Goal: Learn about a topic

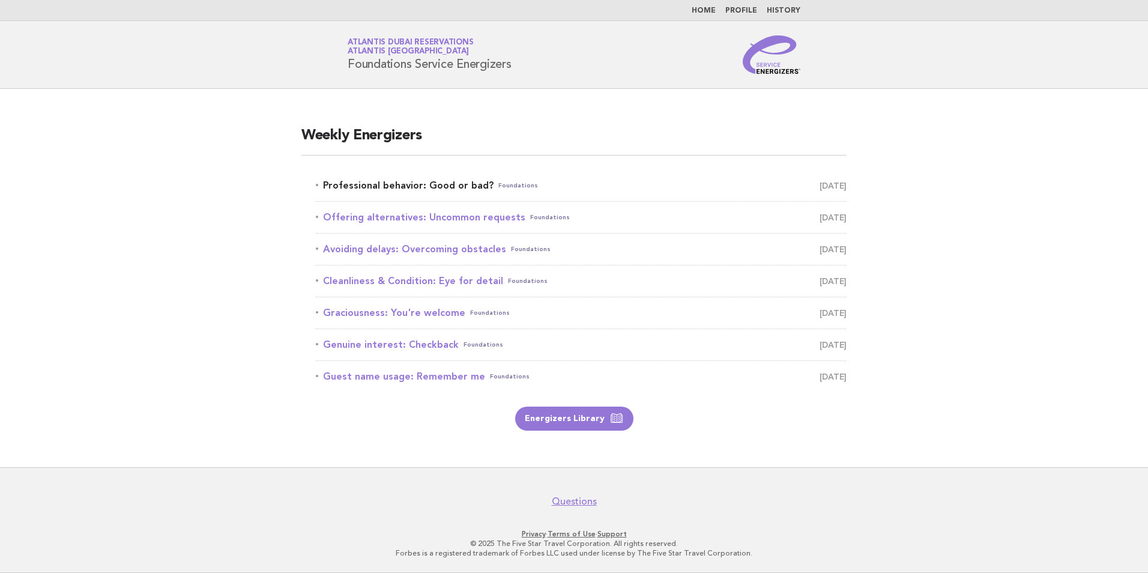
click at [417, 188] on link "Professional behavior: Good or bad? Foundations October 3" at bounding box center [581, 185] width 531 height 17
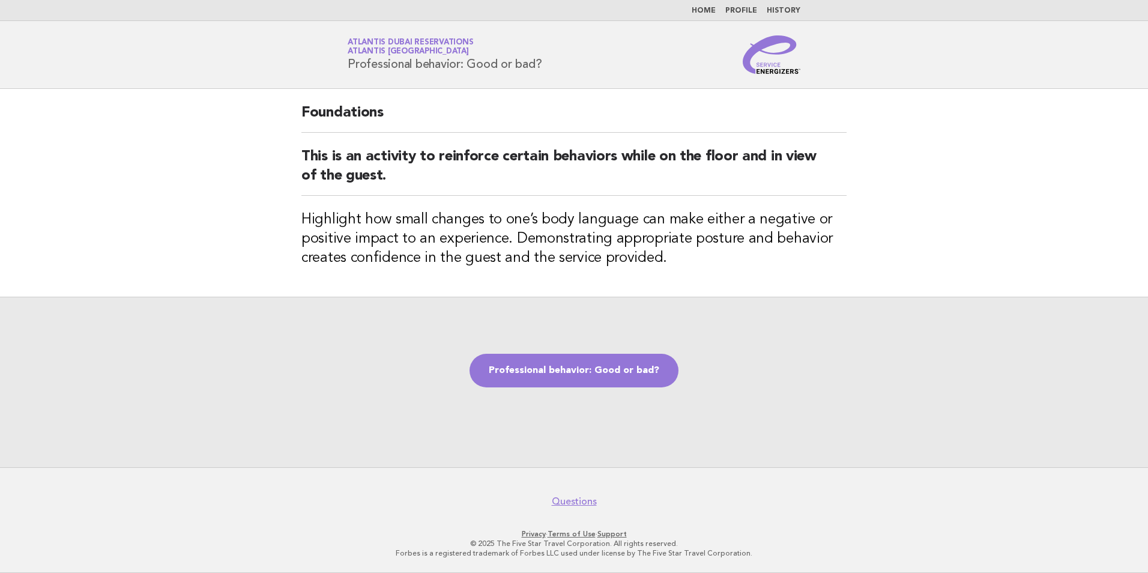
drag, startPoint x: 340, startPoint y: 61, endPoint x: 549, endPoint y: 60, distance: 209.0
click at [549, 60] on div "Service Energizers Atlantis Dubai Reservations Atlantis Dubai Professional beha…" at bounding box center [574, 54] width 486 height 38
copy h1 "Professional behavior: Good or bad?"
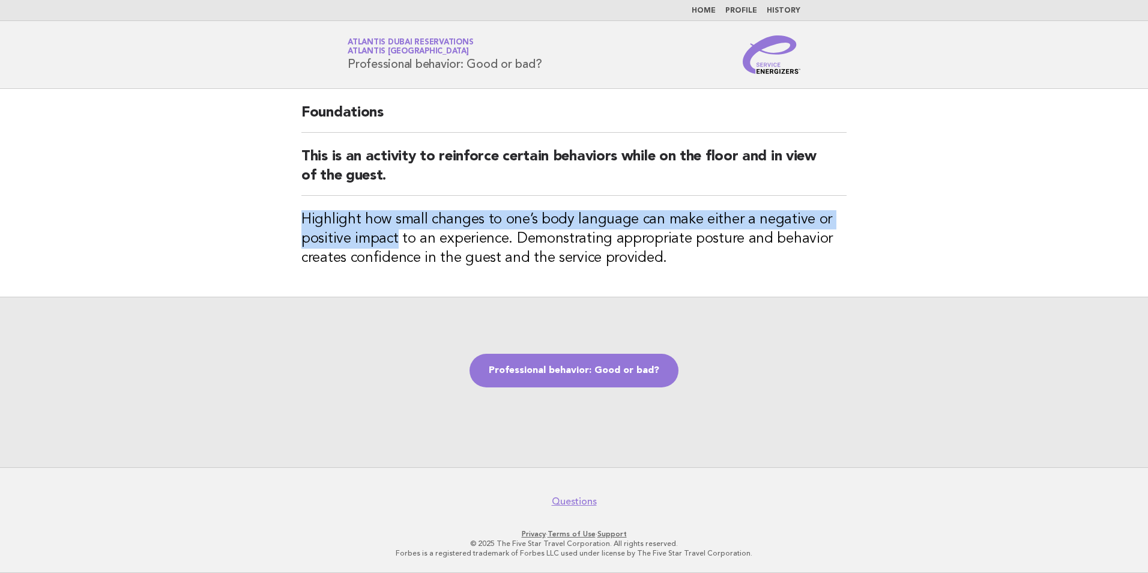
drag, startPoint x: 299, startPoint y: 221, endPoint x: 435, endPoint y: 229, distance: 136.0
click at [435, 229] on div "Foundations This is an activity to reinforce certain behaviors while on the flo…" at bounding box center [574, 193] width 574 height 208
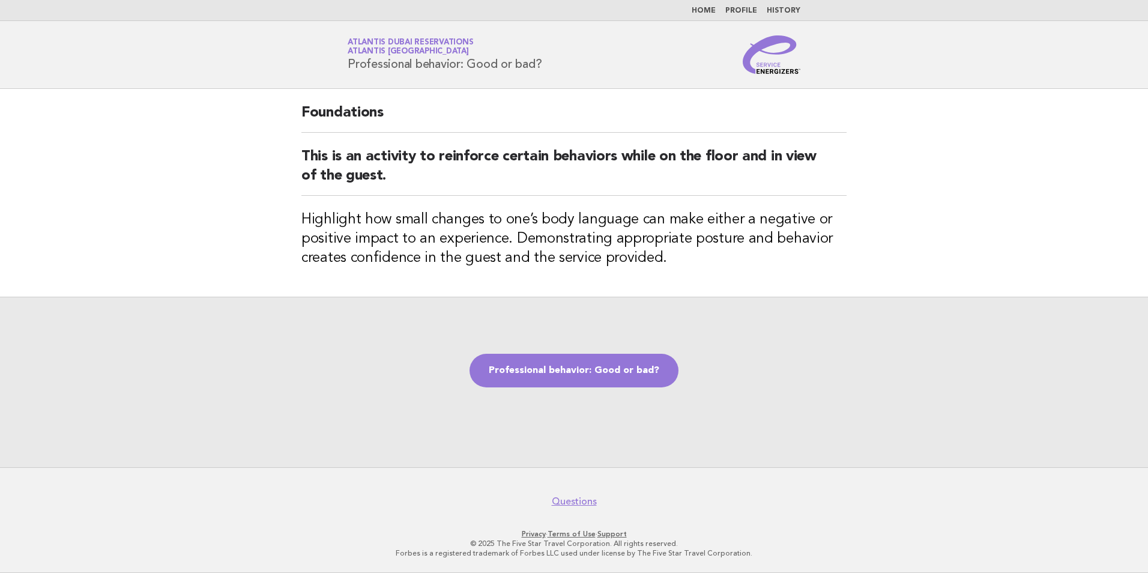
click at [680, 233] on h3 "Highlight how small changes to one’s body language can make either a negative o…" at bounding box center [573, 239] width 545 height 58
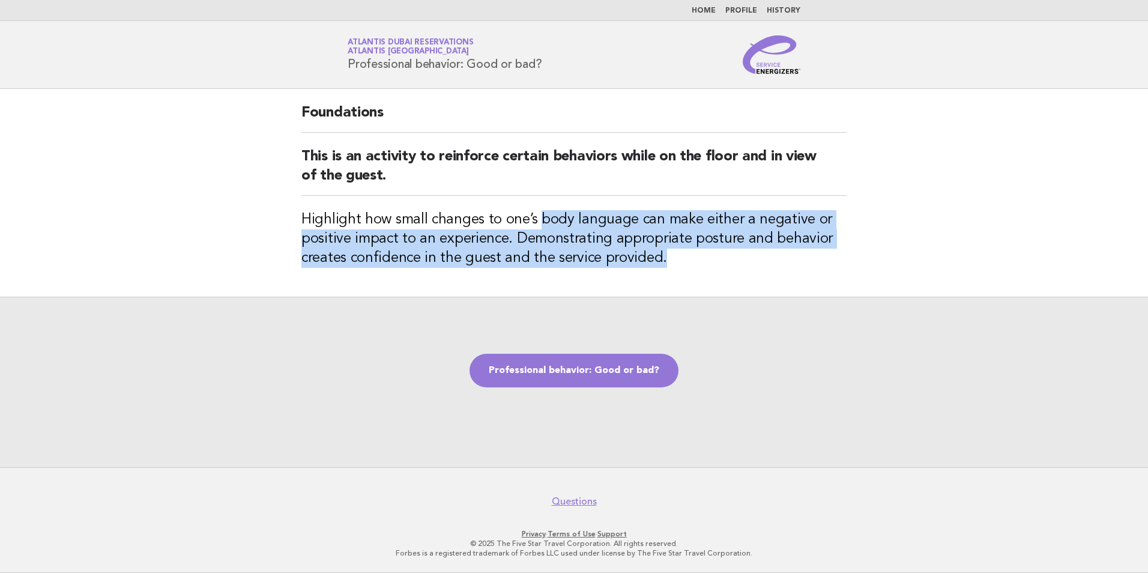
drag, startPoint x: 541, startPoint y: 220, endPoint x: 834, endPoint y: 259, distance: 295.6
click at [834, 259] on h3 "Highlight how small changes to one’s body language can make either a negative o…" at bounding box center [573, 239] width 545 height 58
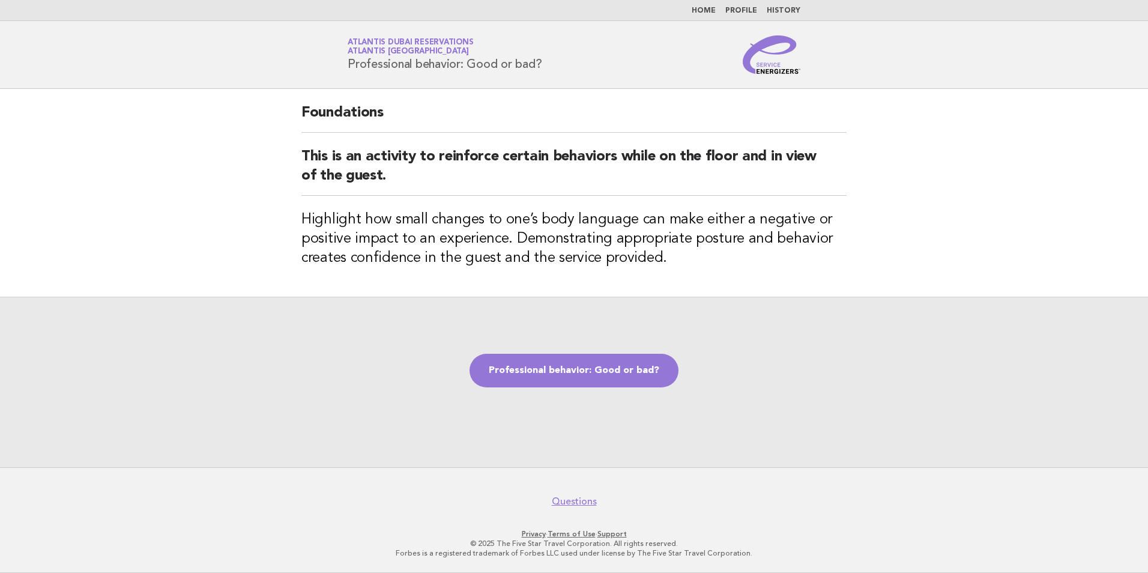
click at [454, 211] on h3 "Highlight how small changes to one’s body language can make either a negative o…" at bounding box center [573, 239] width 545 height 58
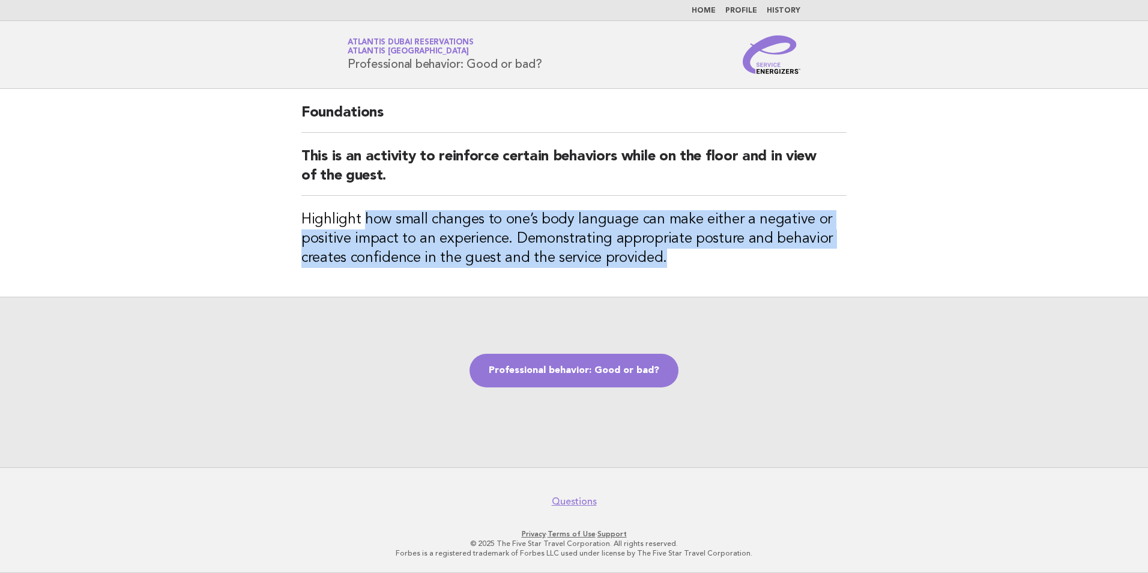
drag, startPoint x: 362, startPoint y: 218, endPoint x: 672, endPoint y: 255, distance: 312.0
click at [672, 255] on h3 "Highlight how small changes to one’s body language can make either a negative o…" at bounding box center [573, 239] width 545 height 58
click at [367, 219] on h3 "Highlight how small changes to one’s body language can make either a negative o…" at bounding box center [573, 239] width 545 height 58
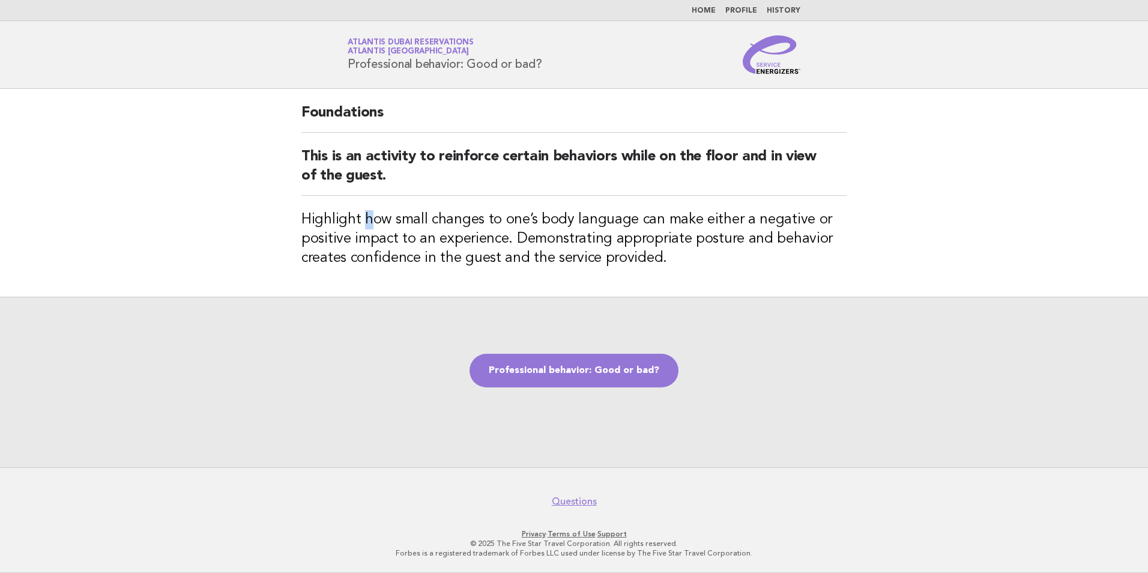
click at [368, 218] on h3 "Highlight how small changes to one’s body language can make either a negative o…" at bounding box center [573, 239] width 545 height 58
drag, startPoint x: 368, startPoint y: 218, endPoint x: 303, endPoint y: 216, distance: 64.3
click at [304, 215] on h3 "Highlight how small changes to one’s body language can make either a negative o…" at bounding box center [573, 239] width 545 height 58
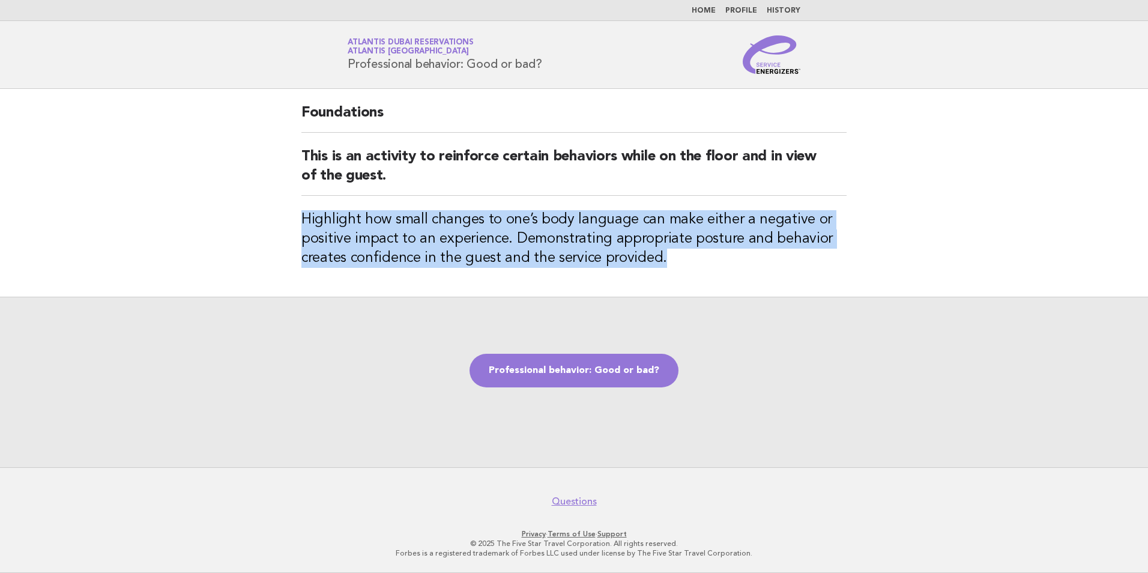
drag, startPoint x: 294, startPoint y: 220, endPoint x: 670, endPoint y: 264, distance: 378.4
click at [670, 264] on div "Foundations This is an activity to reinforce certain behaviors while on the flo…" at bounding box center [574, 193] width 574 height 208
copy h3 "Highlight how small changes to one’s body language can make either a negative o…"
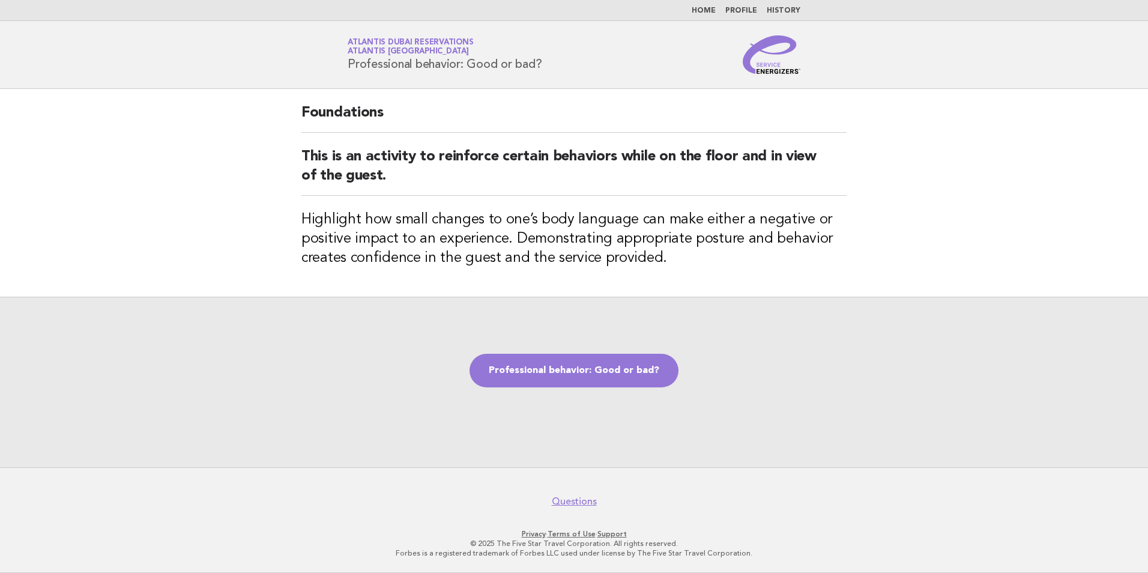
click at [605, 321] on div "Professional behavior: Good or bad?" at bounding box center [574, 382] width 1148 height 171
click at [603, 366] on link "Professional behavior: Good or bad?" at bounding box center [574, 371] width 209 height 34
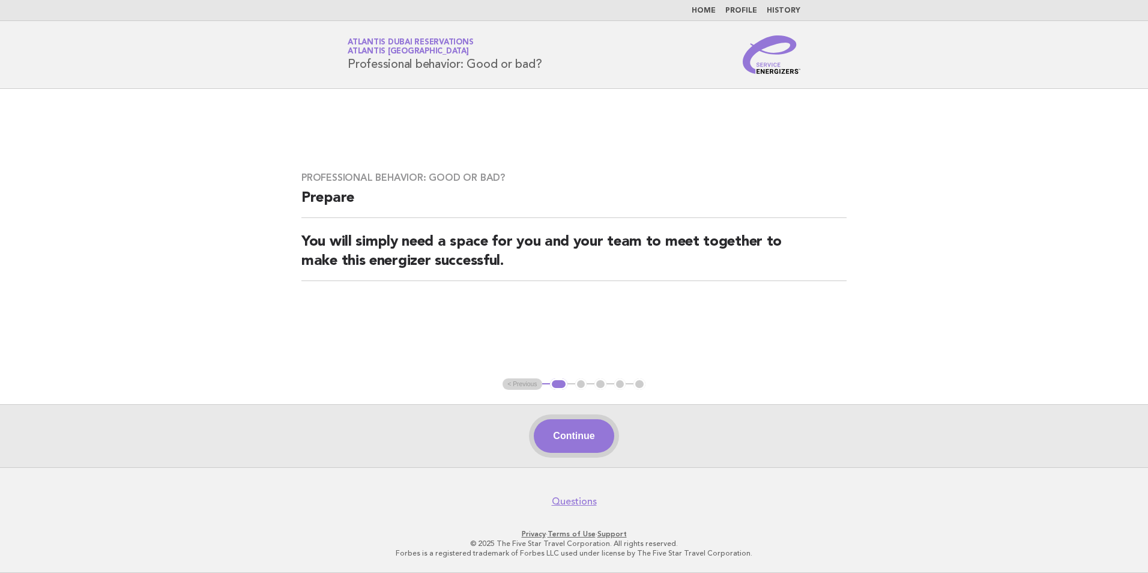
click at [579, 446] on button "Continue" at bounding box center [574, 436] width 80 height 34
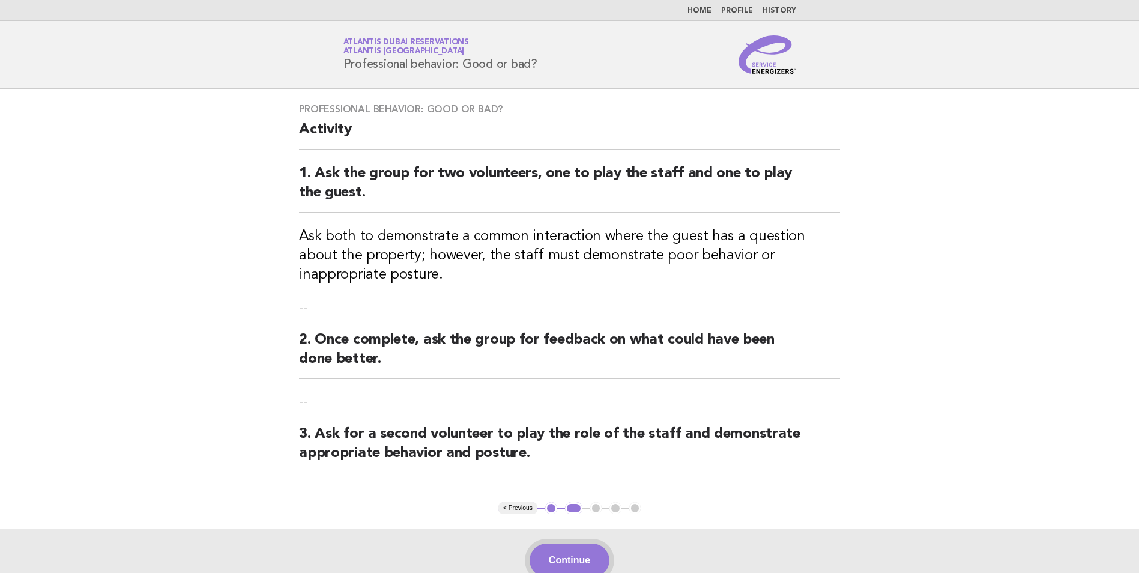
click at [558, 548] on button "Continue" at bounding box center [570, 560] width 80 height 34
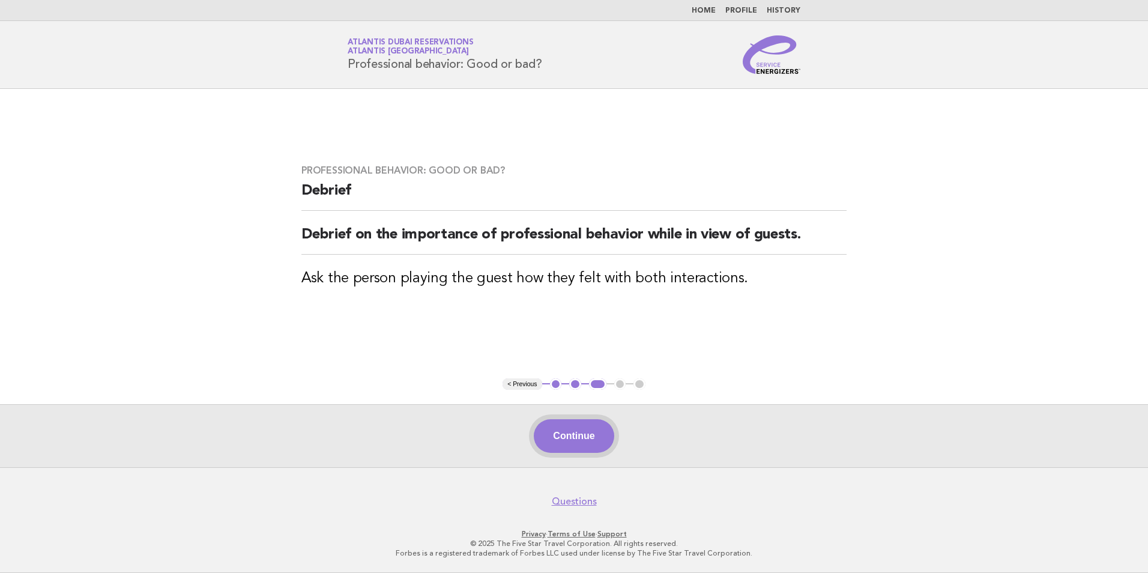
click at [566, 434] on button "Continue" at bounding box center [574, 436] width 80 height 34
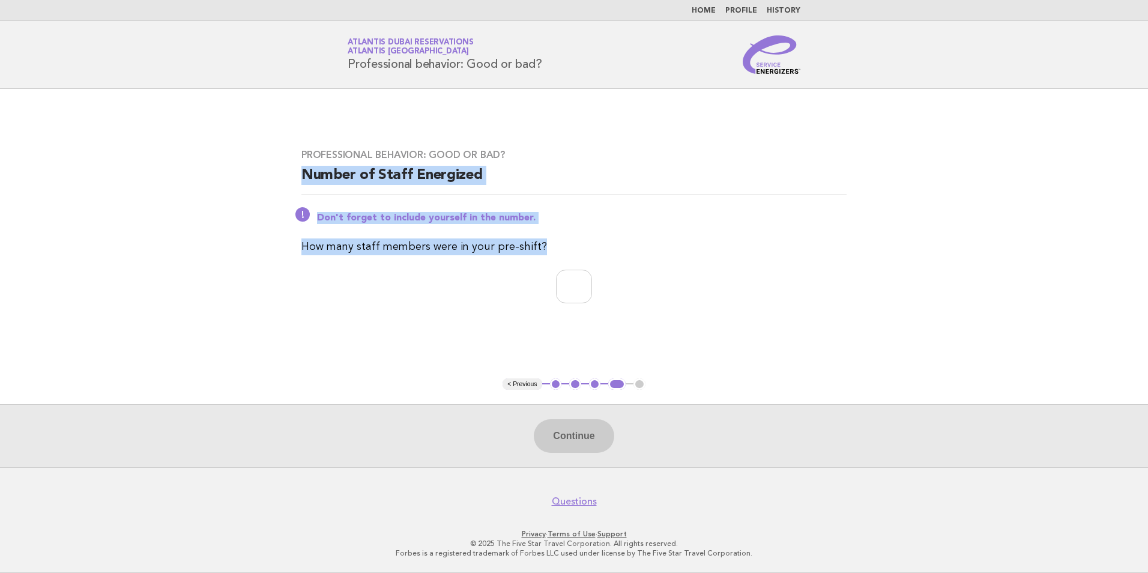
click at [819, 263] on div "Professional behavior: Good or bad? Number of Staff Energized Don't forget to i…" at bounding box center [574, 234] width 574 height 198
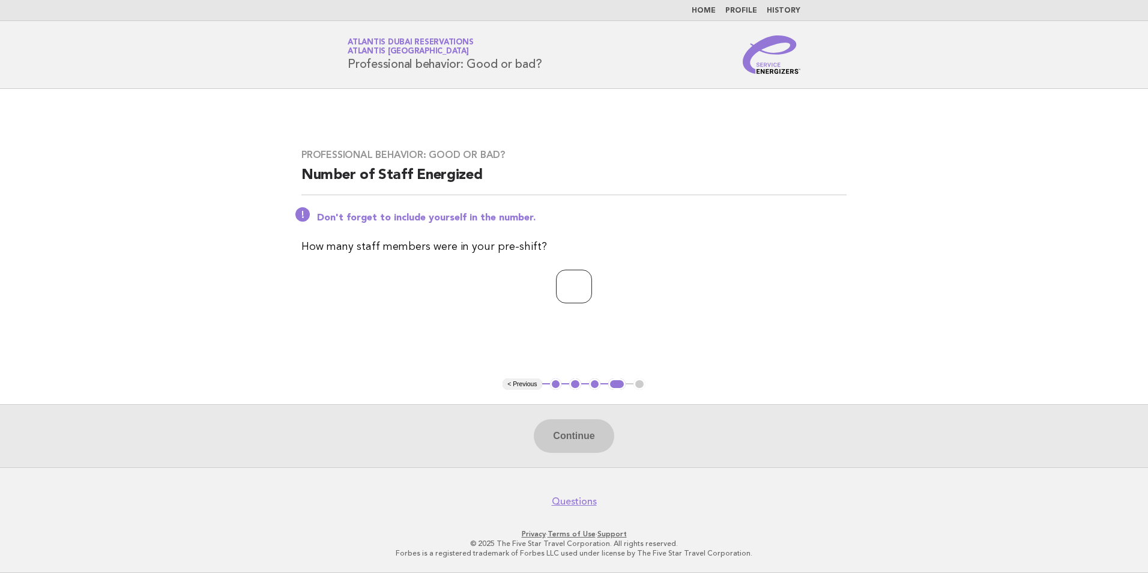
click at [556, 291] on input "number" at bounding box center [574, 287] width 36 height 34
type input "*"
click at [562, 433] on button "Continue" at bounding box center [574, 436] width 80 height 34
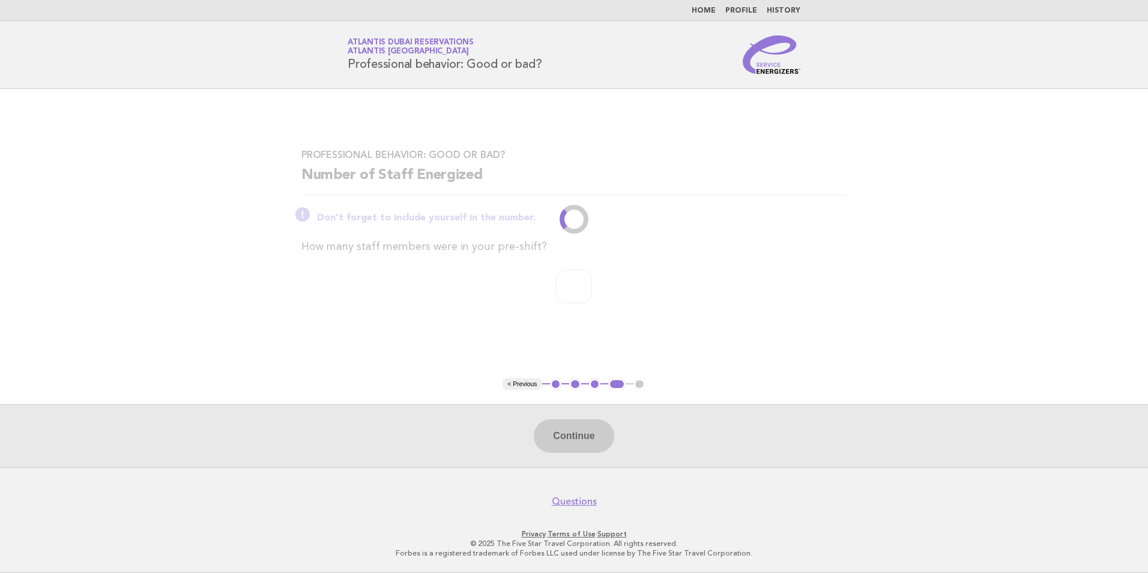
click at [849, 297] on div "Professional behavior: Good or bad? Number of Staff Energized Don't forget to i…" at bounding box center [574, 234] width 574 height 198
click at [886, 246] on main "Professional behavior: Good or bad? Number of Staff Energized Don't forget to i…" at bounding box center [574, 278] width 1148 height 378
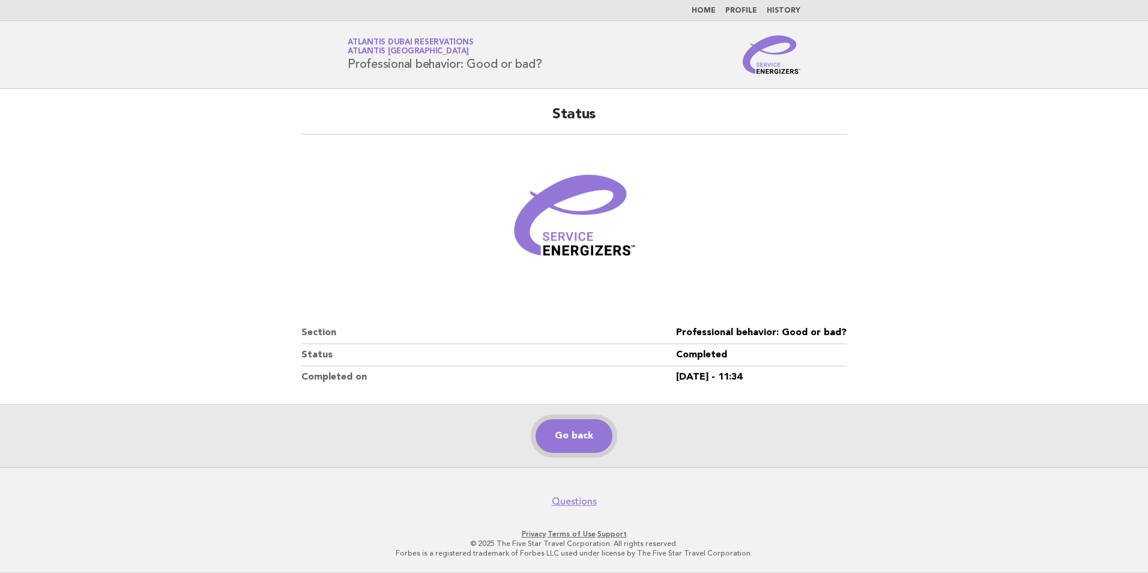
click at [590, 440] on link "Go back" at bounding box center [574, 436] width 77 height 34
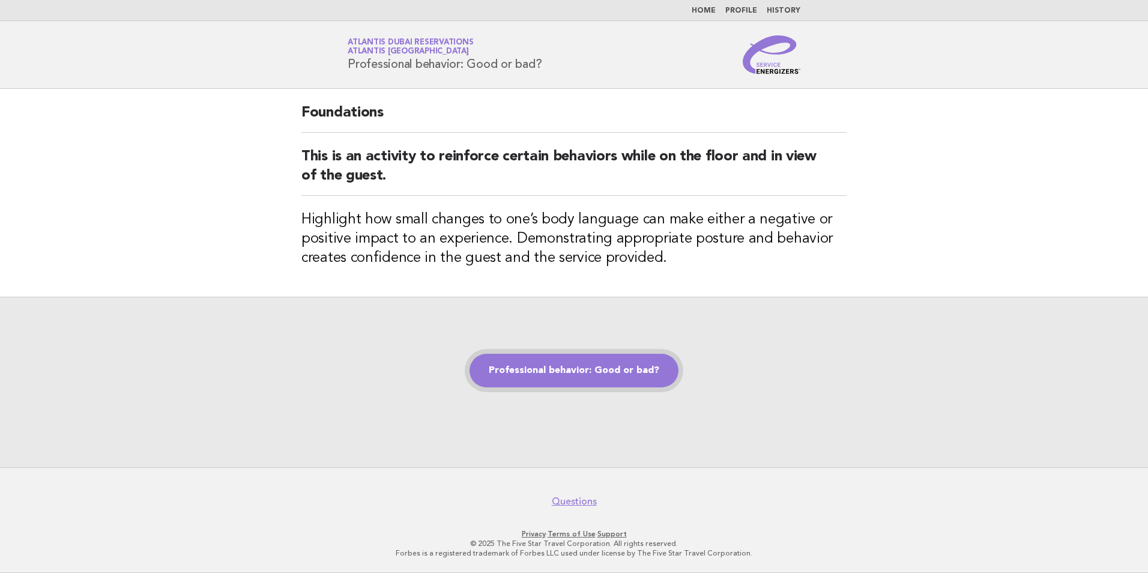
click at [593, 360] on link "Professional behavior: Good or bad?" at bounding box center [574, 371] width 209 height 34
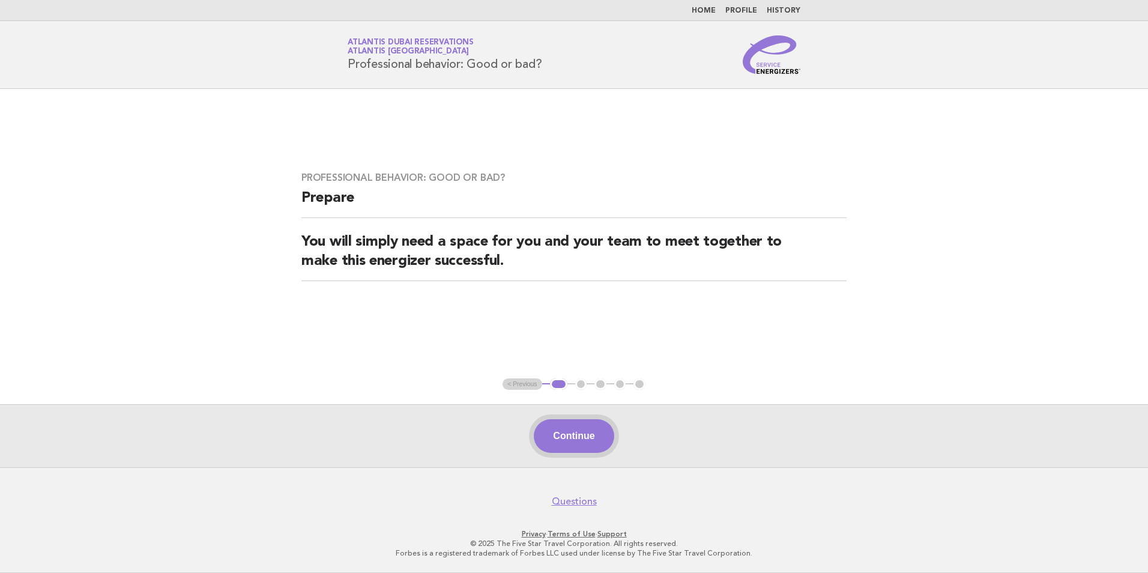
click at [561, 451] on button "Continue" at bounding box center [574, 436] width 80 height 34
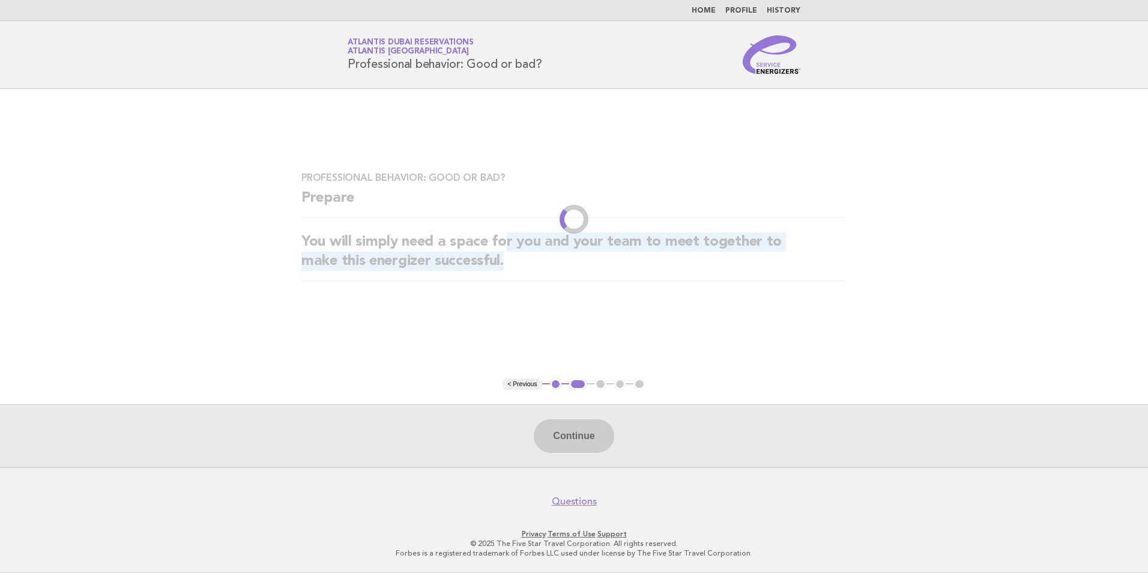
drag, startPoint x: 508, startPoint y: 248, endPoint x: 780, endPoint y: 260, distance: 272.3
click at [780, 260] on h2 "You will simply need a space for you and your team to meet together to make thi…" at bounding box center [573, 256] width 545 height 49
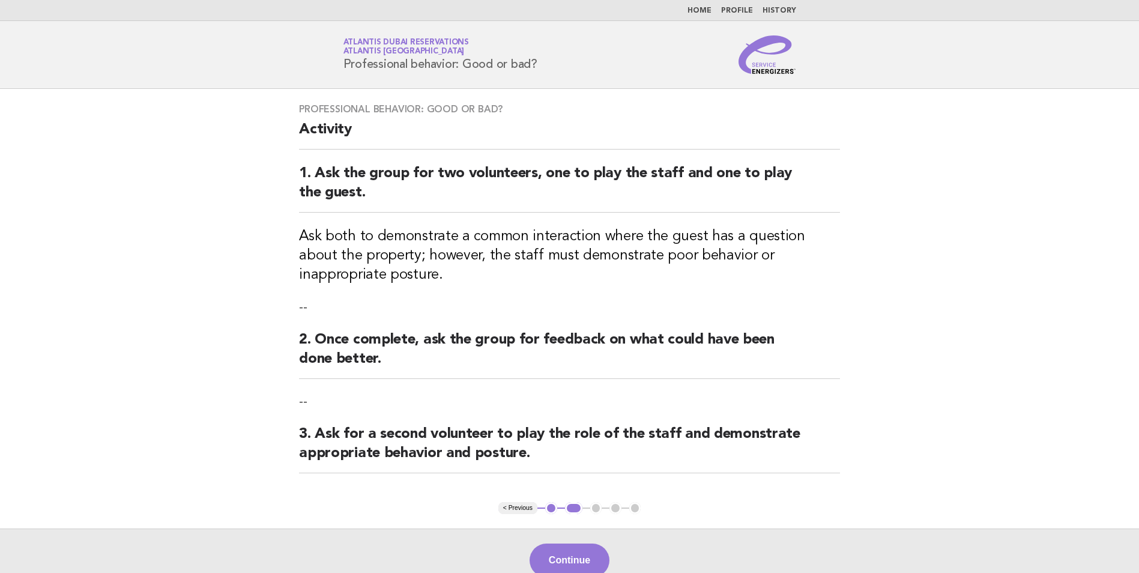
drag, startPoint x: 780, startPoint y: 260, endPoint x: 713, endPoint y: 288, distance: 72.4
click at [713, 288] on div "Professional behavior: Good or bad? Activity 1. Ask the group for two volunteer…" at bounding box center [570, 295] width 570 height 413
click at [575, 551] on button "Continue" at bounding box center [570, 560] width 80 height 34
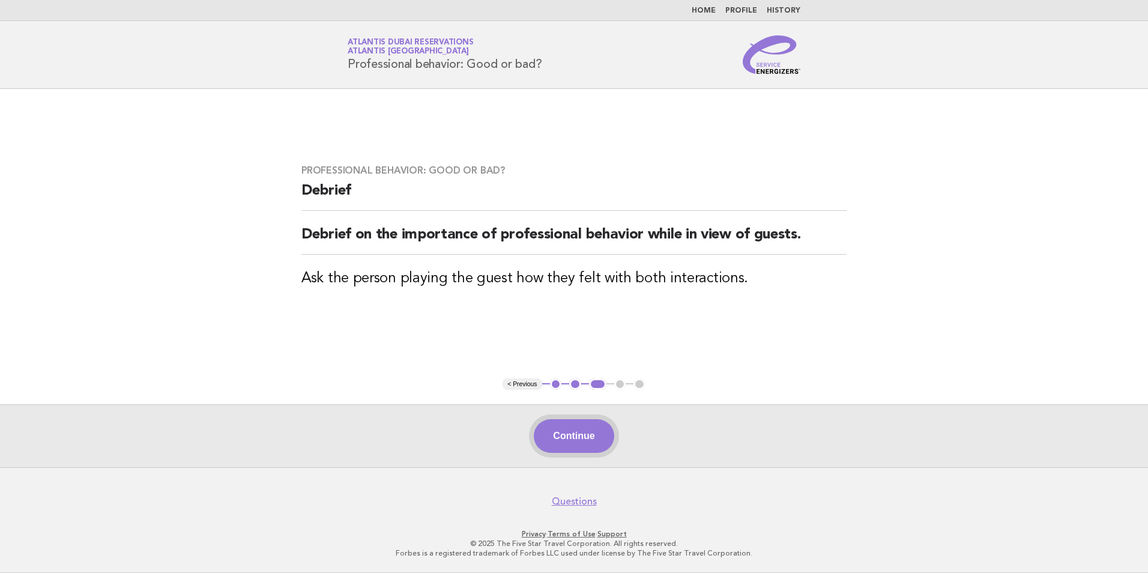
click at [574, 441] on button "Continue" at bounding box center [574, 436] width 80 height 34
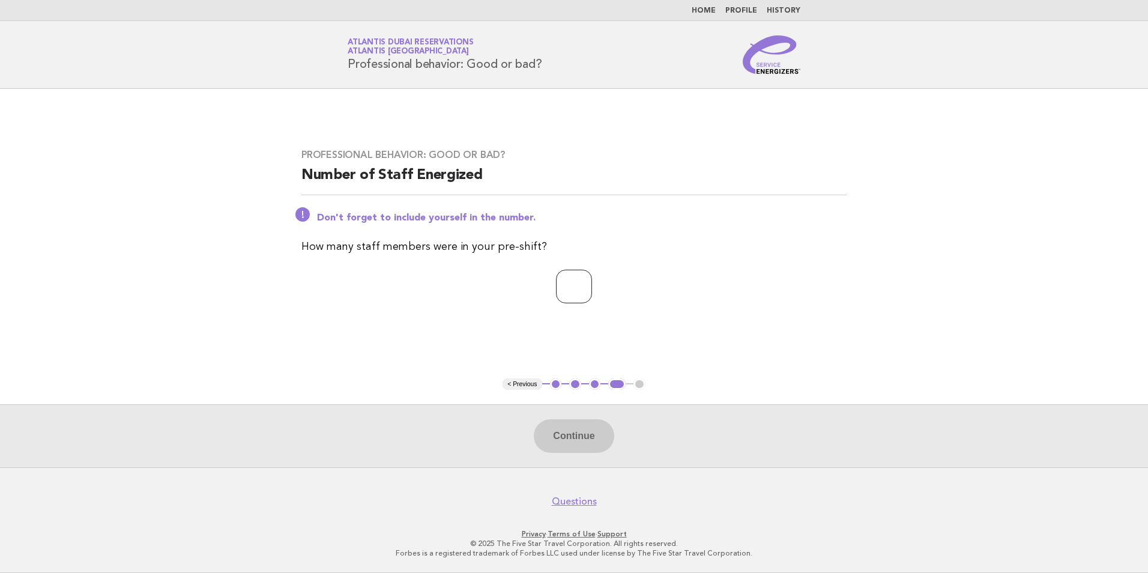
click at [568, 283] on input "number" at bounding box center [574, 287] width 36 height 34
type input "*"
click at [551, 440] on button "Continue" at bounding box center [574, 436] width 80 height 34
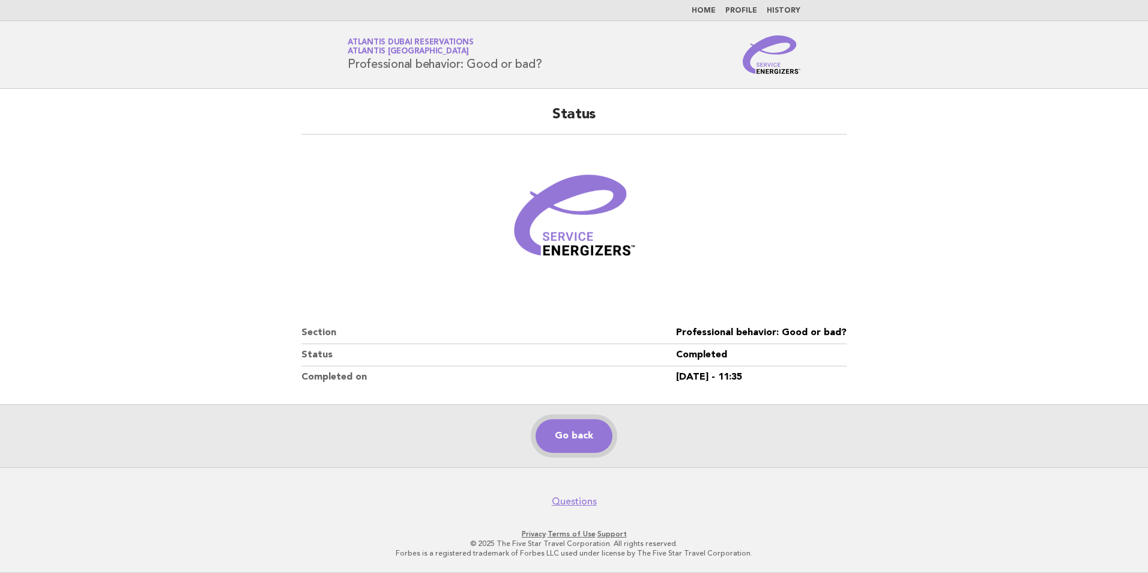
click at [559, 434] on link "Go back" at bounding box center [574, 436] width 77 height 34
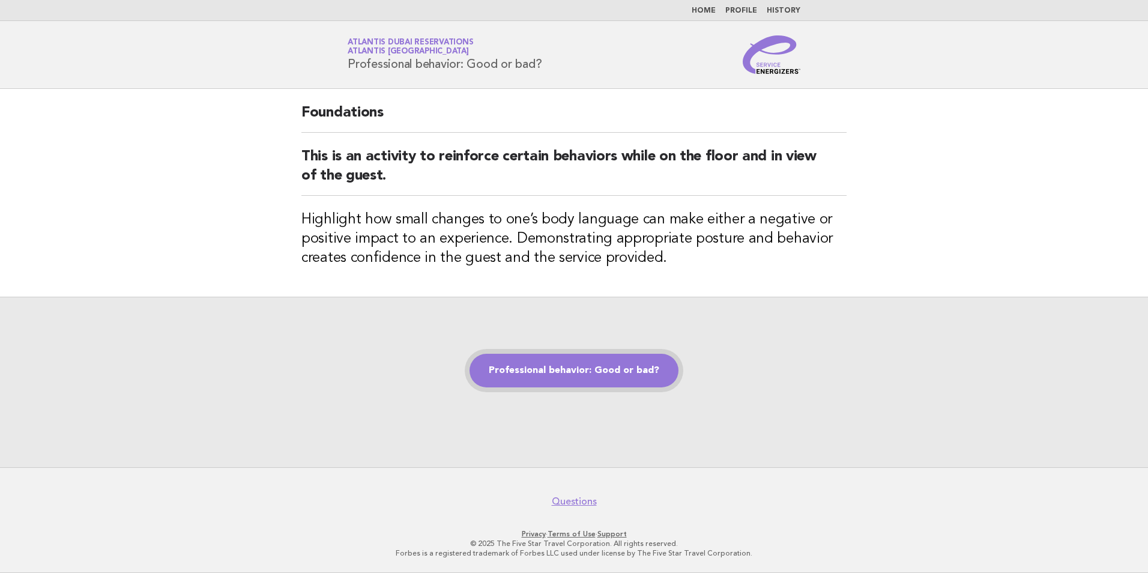
click at [578, 372] on link "Professional behavior: Good or bad?" at bounding box center [574, 371] width 209 height 34
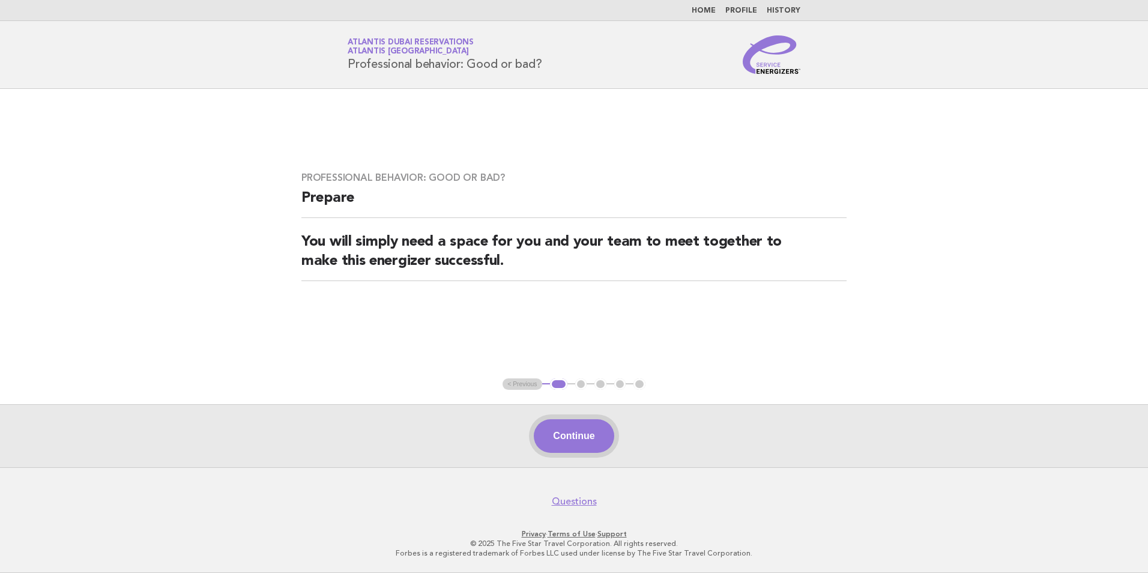
click at [568, 431] on button "Continue" at bounding box center [574, 436] width 80 height 34
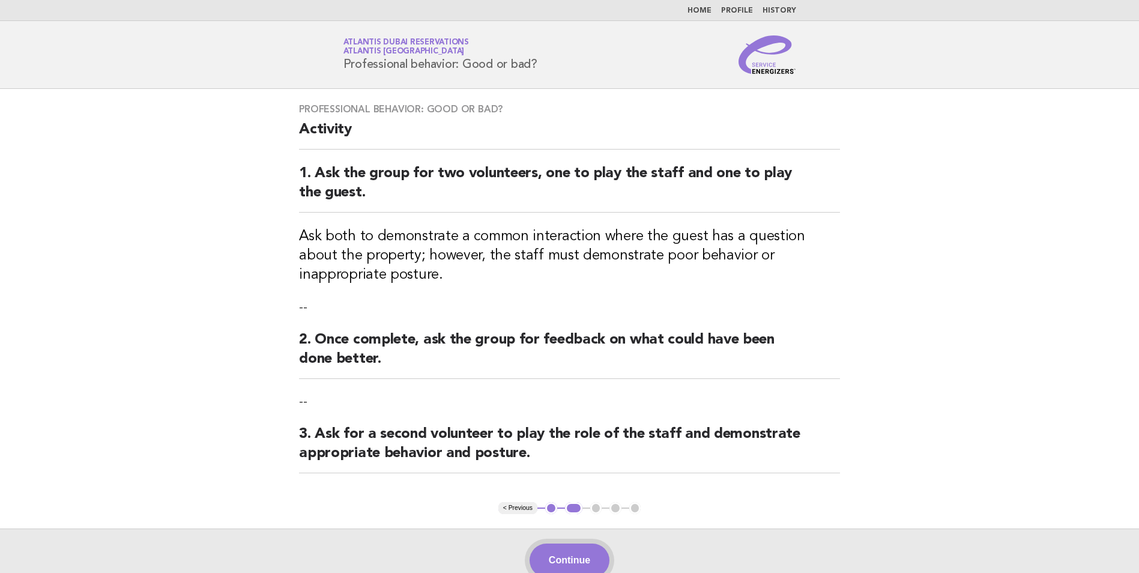
click at [577, 554] on button "Continue" at bounding box center [570, 560] width 80 height 34
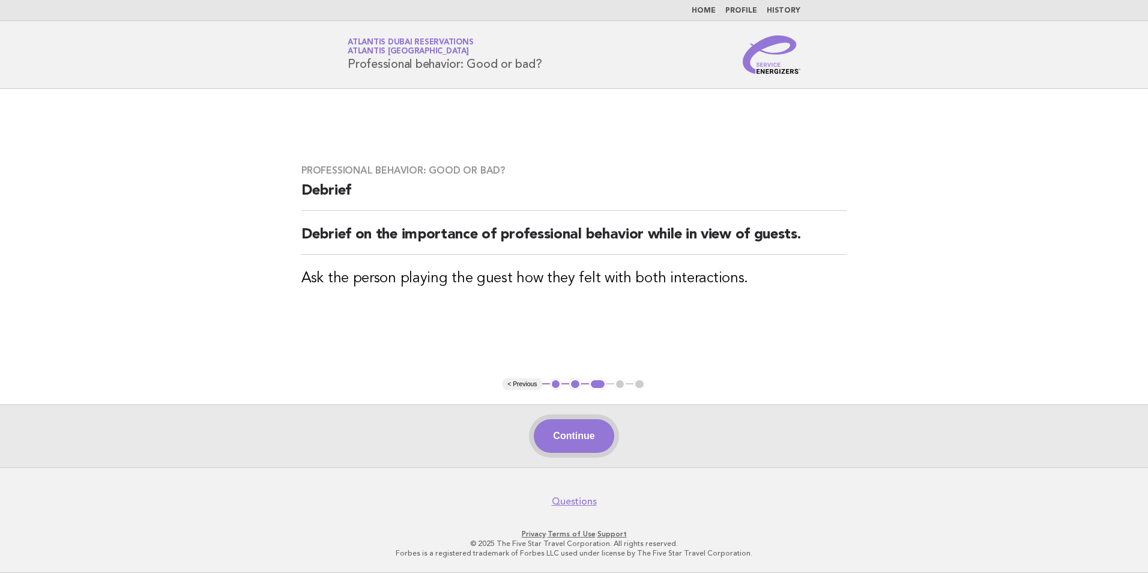
click at [579, 422] on button "Continue" at bounding box center [574, 436] width 80 height 34
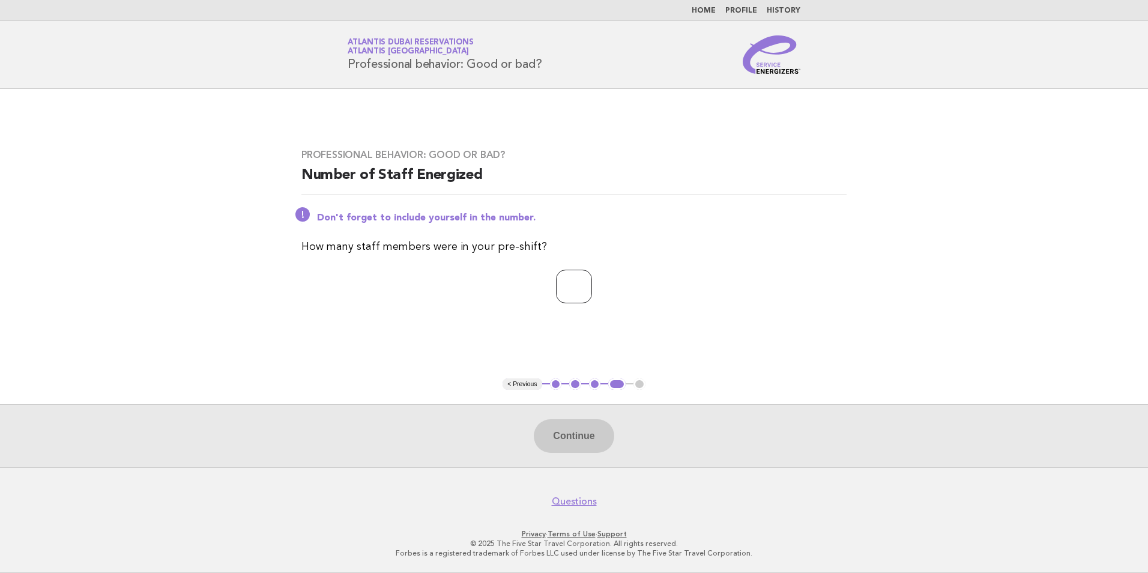
click at [573, 279] on input "number" at bounding box center [574, 287] width 36 height 34
type input "*"
click at [577, 432] on button "Continue" at bounding box center [574, 436] width 80 height 34
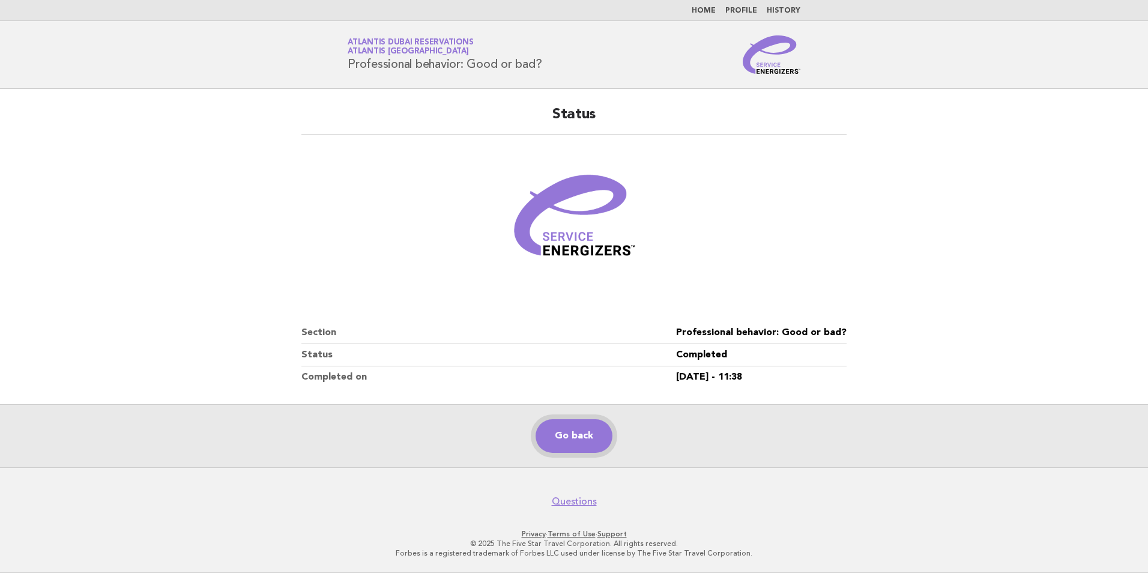
click at [569, 438] on link "Go back" at bounding box center [574, 436] width 77 height 34
click at [768, 48] on img at bounding box center [772, 54] width 58 height 38
